Goal: Information Seeking & Learning: Compare options

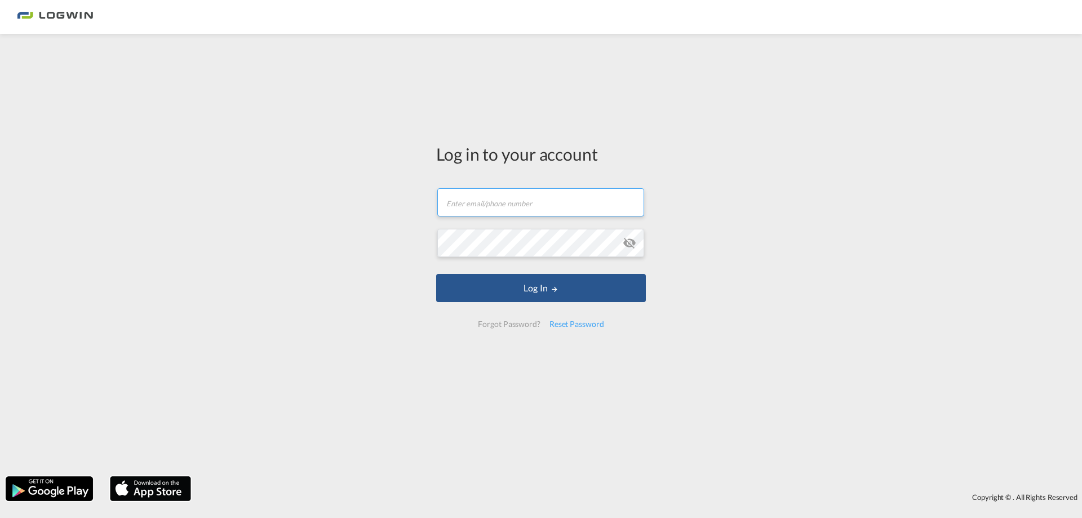
click at [480, 199] on input "text" at bounding box center [540, 202] width 207 height 28
type input "[PERSON_NAME][EMAIL_ADDRESS][PERSON_NAME][DOMAIN_NAME]"
click at [436, 274] on button "Log In" at bounding box center [541, 288] width 210 height 28
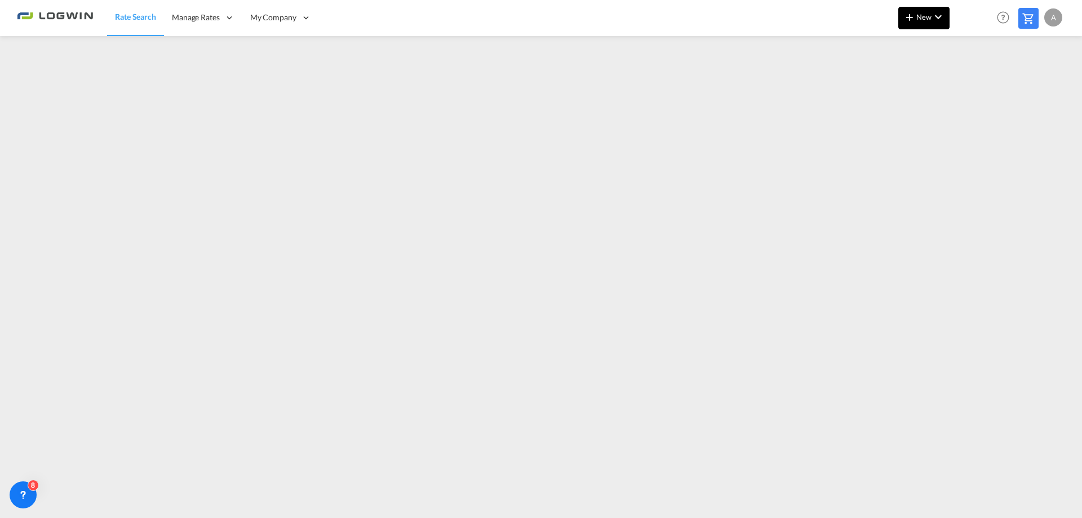
click at [922, 20] on span "New" at bounding box center [924, 16] width 42 height 9
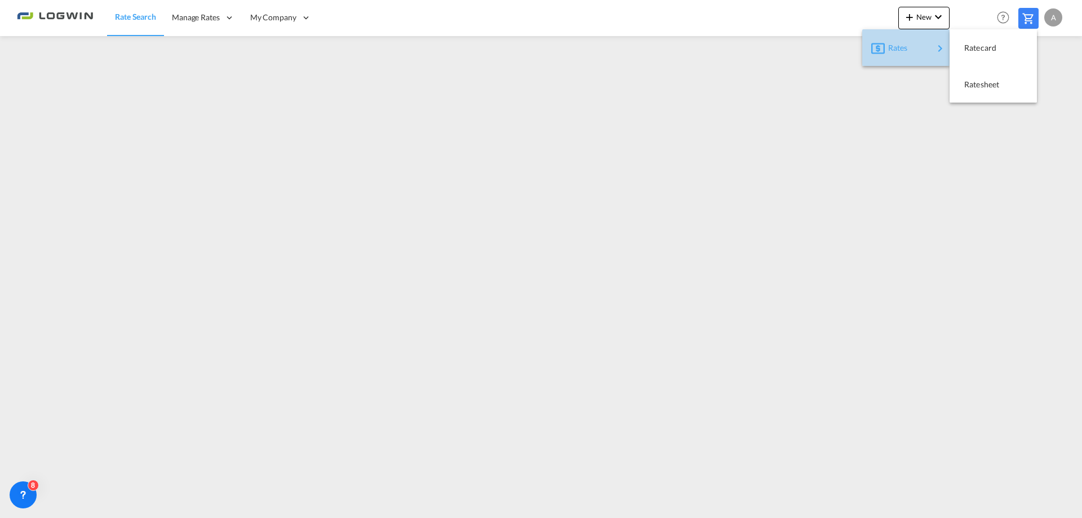
click at [919, 47] on div "Rates" at bounding box center [910, 48] width 45 height 28
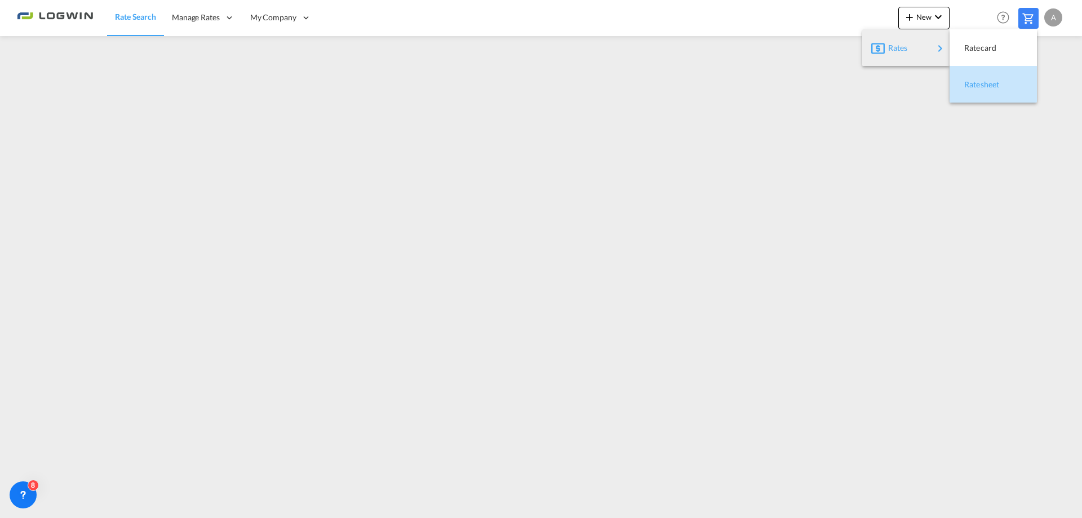
click at [977, 87] on span "Ratesheet" at bounding box center [970, 84] width 12 height 23
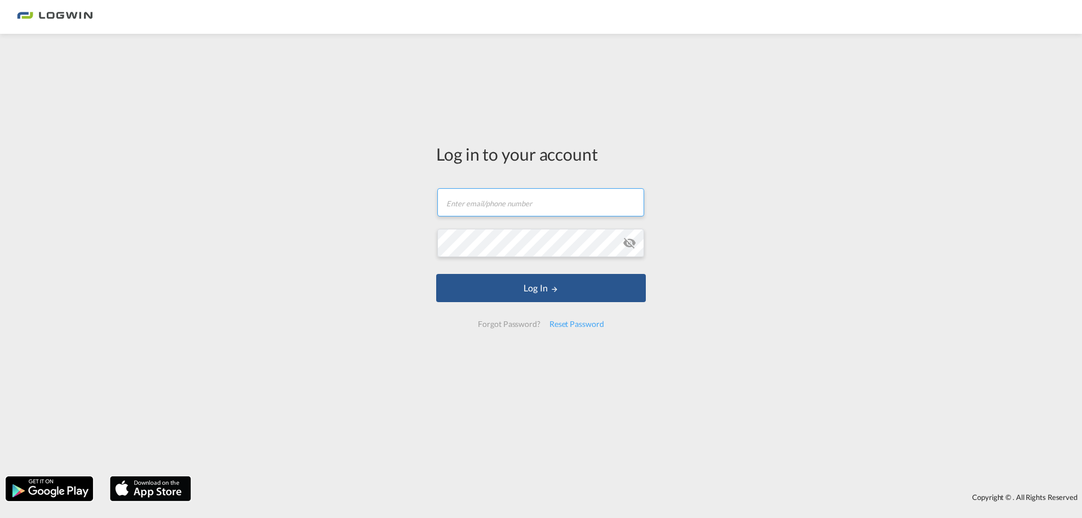
click at [471, 204] on input "text" at bounding box center [540, 202] width 207 height 28
type input "[PERSON_NAME][EMAIL_ADDRESS][PERSON_NAME][DOMAIN_NAME]"
click at [436, 274] on button "Log In" at bounding box center [541, 288] width 210 height 28
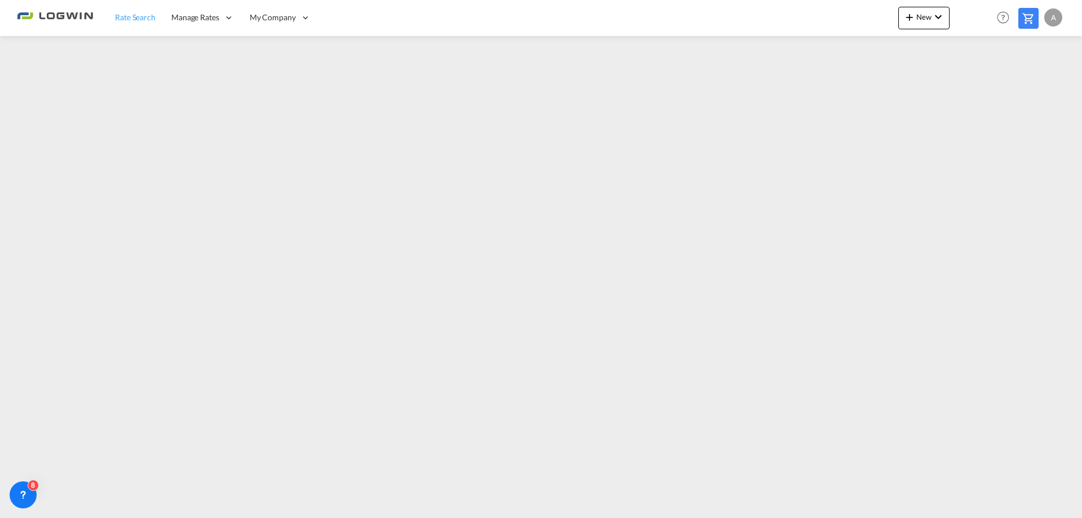
click at [134, 15] on span "Rate Search" at bounding box center [135, 17] width 41 height 10
